Goal: Information Seeking & Learning: Learn about a topic

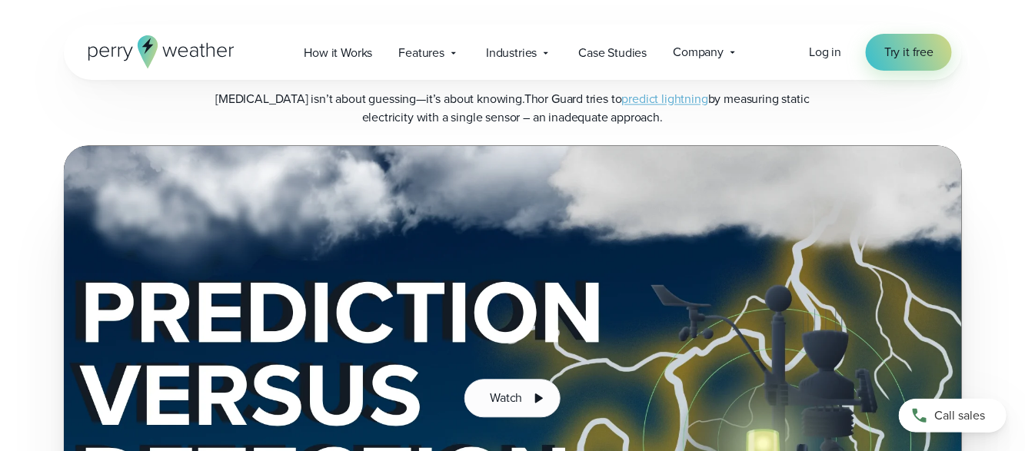
scroll to position [2916, 0]
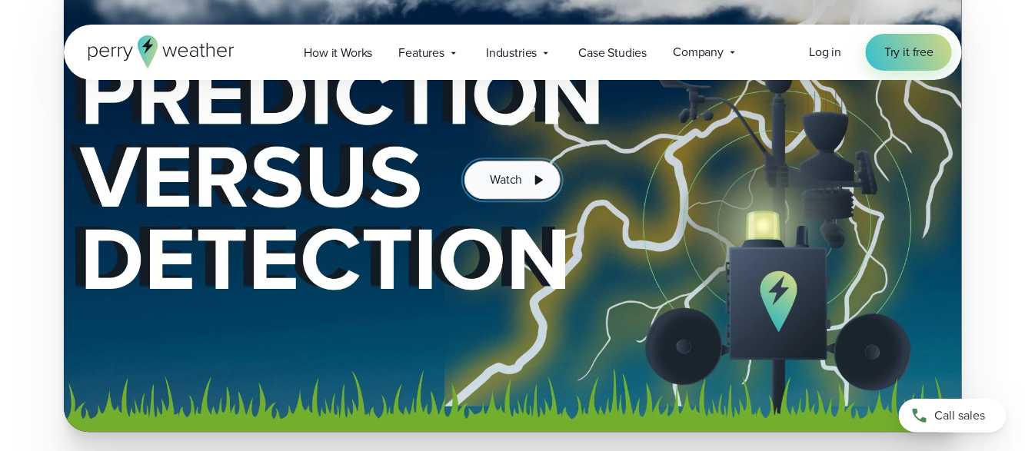
click at [524, 161] on button "Watch" at bounding box center [511, 180] width 95 height 38
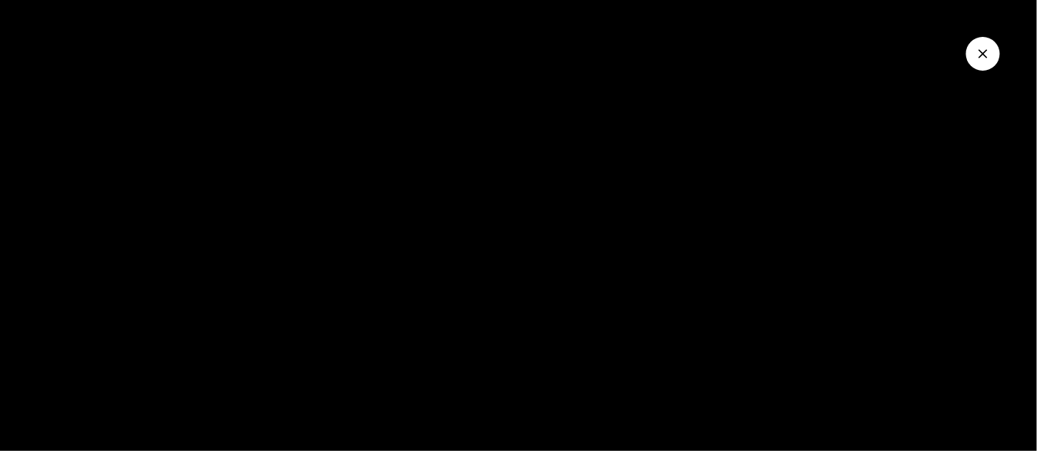
click at [982, 47] on icon "Close Video" at bounding box center [982, 53] width 15 height 15
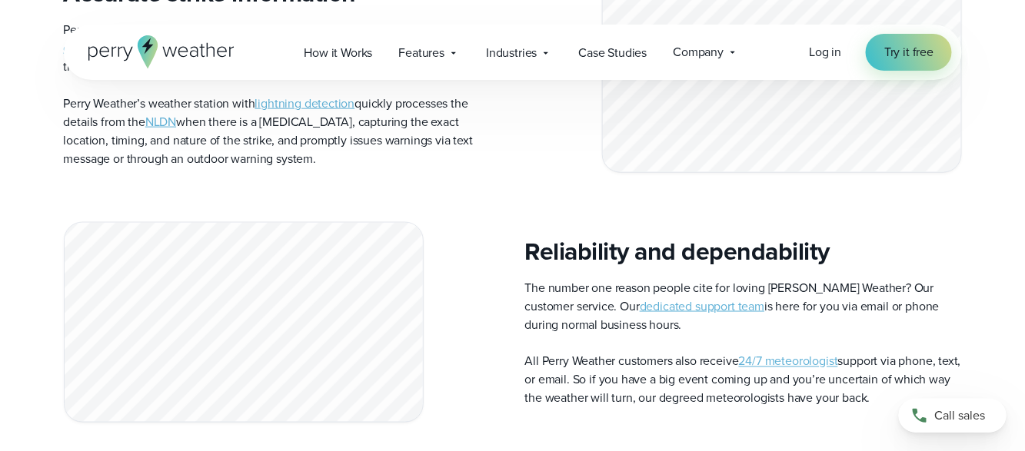
scroll to position [4223, 0]
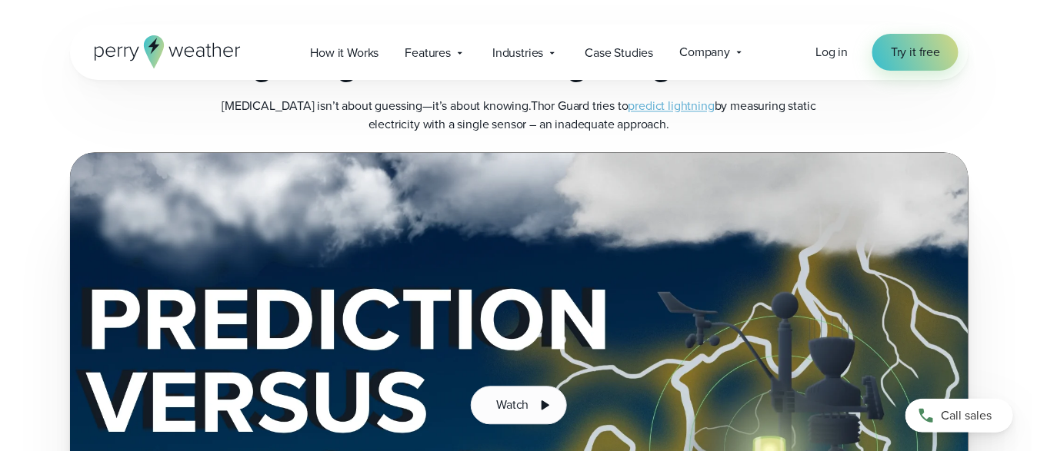
scroll to position [2786, 0]
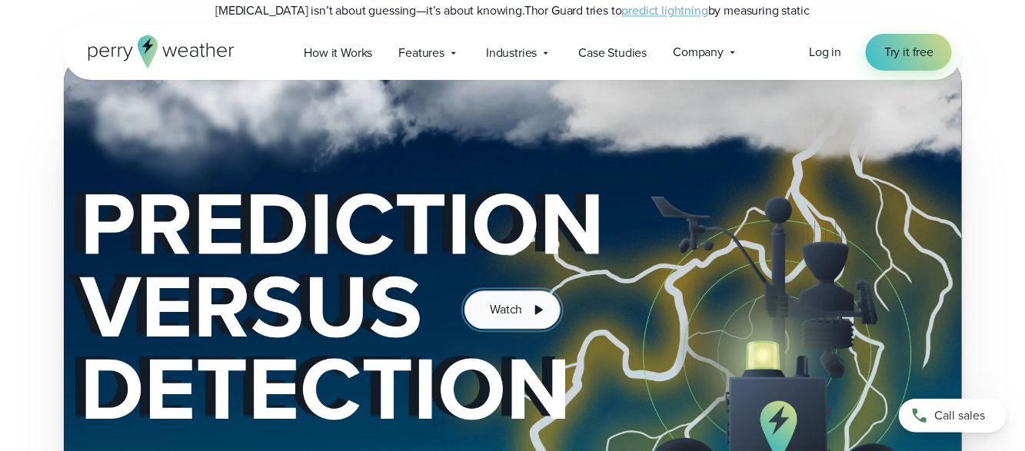
click at [528, 291] on button "Watch" at bounding box center [511, 310] width 95 height 38
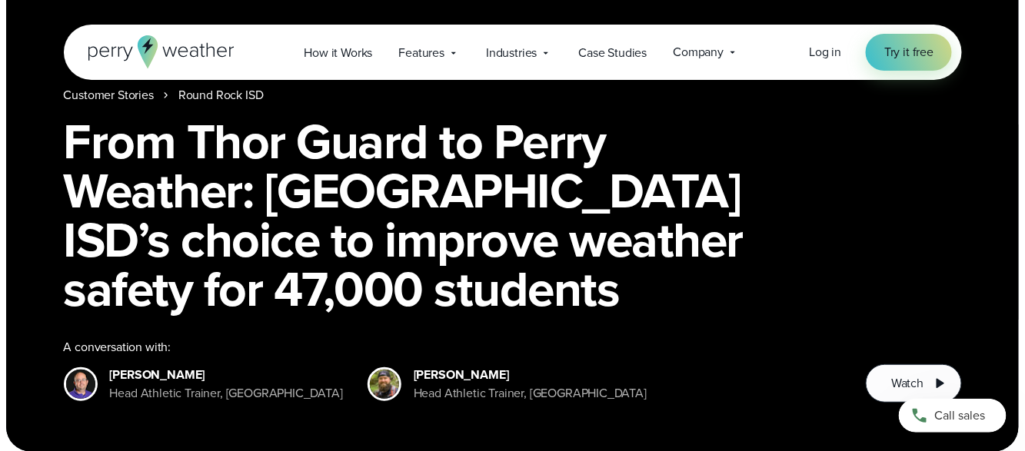
scroll to position [154, 0]
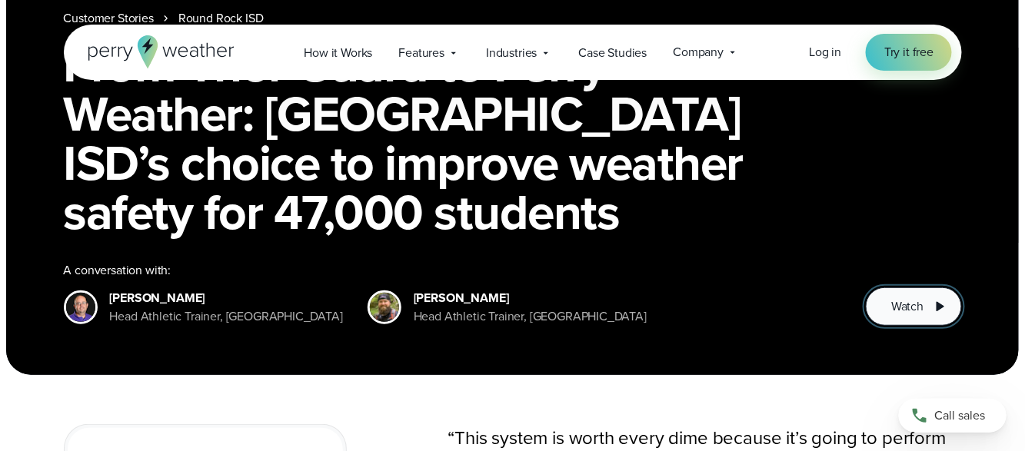
click at [912, 298] on span "Watch" at bounding box center [907, 307] width 32 height 18
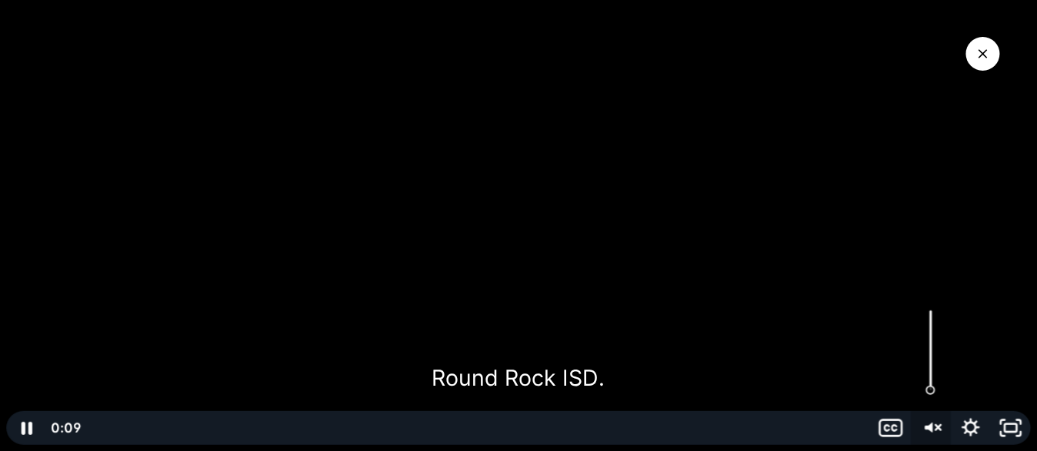
click at [937, 431] on g "Unmute" at bounding box center [938, 428] width 5 height 15
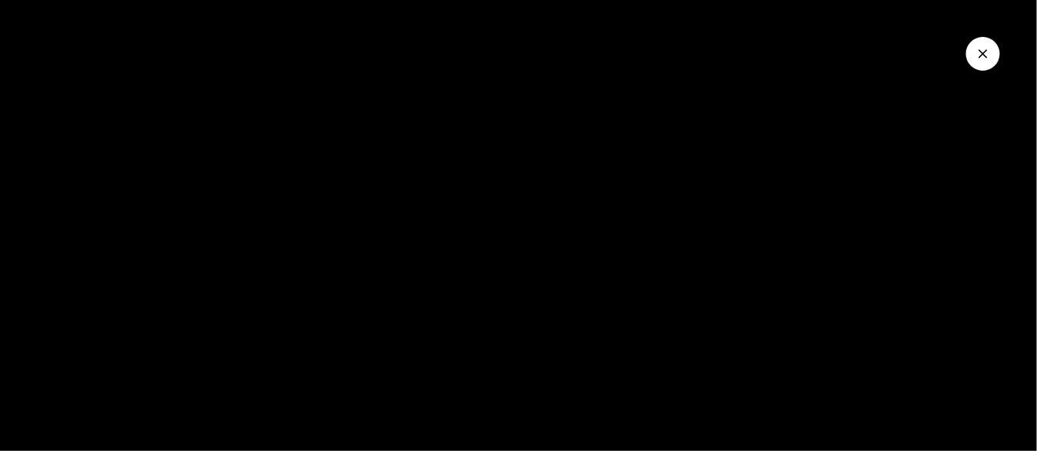
click at [992, 52] on button "Close Video" at bounding box center [983, 54] width 34 height 34
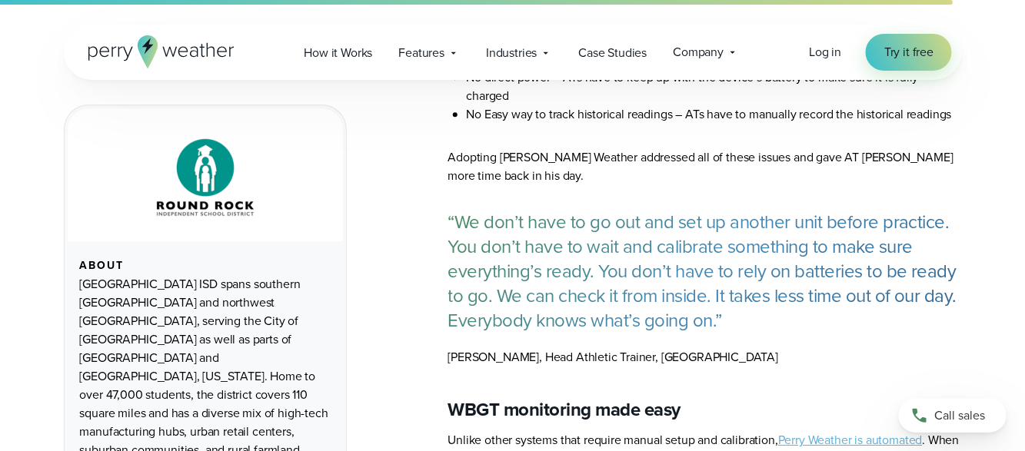
scroll to position [2999, 0]
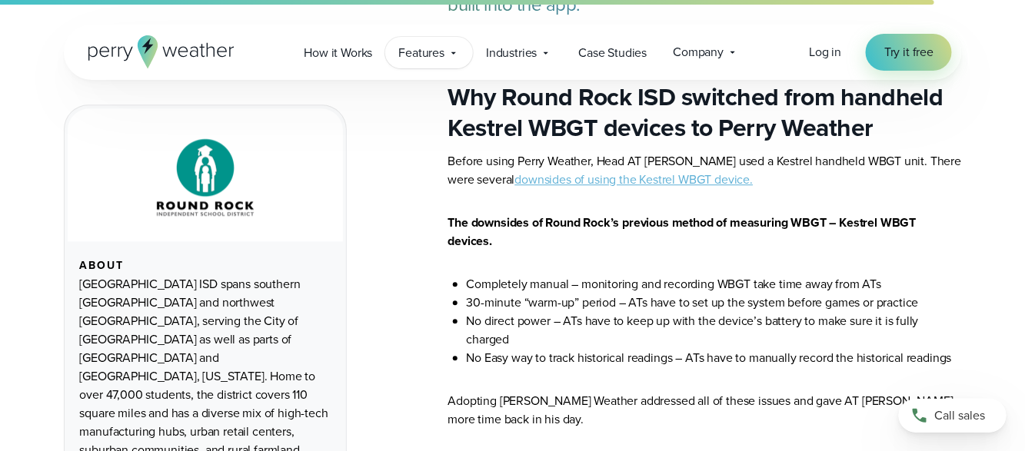
click at [414, 49] on span "Features" at bounding box center [421, 53] width 46 height 18
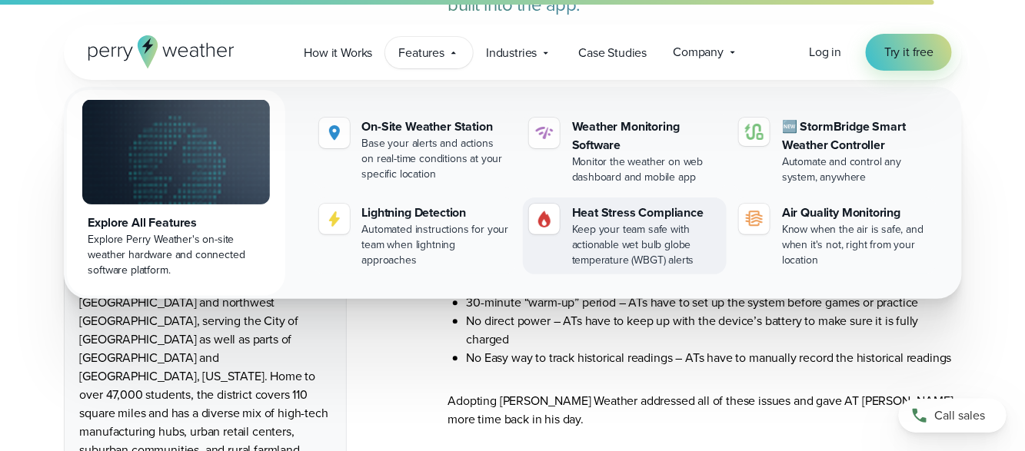
click at [638, 234] on div "Keep your team safe with actionable wet bulb globe temperature (WBGT) alerts" at bounding box center [646, 245] width 148 height 46
